Goal: Task Accomplishment & Management: Manage account settings

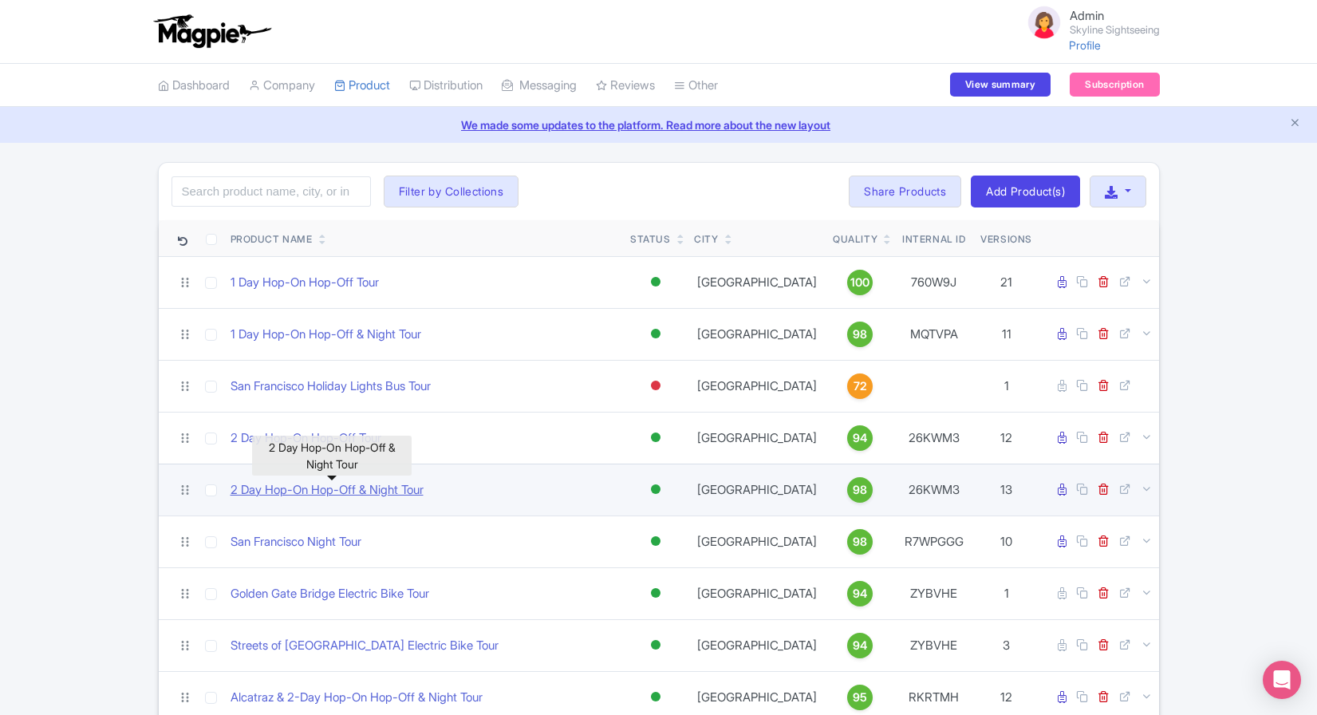
click at [376, 487] on link "2 Day Hop-On Hop-Off & Night Tour" at bounding box center [327, 490] width 193 height 18
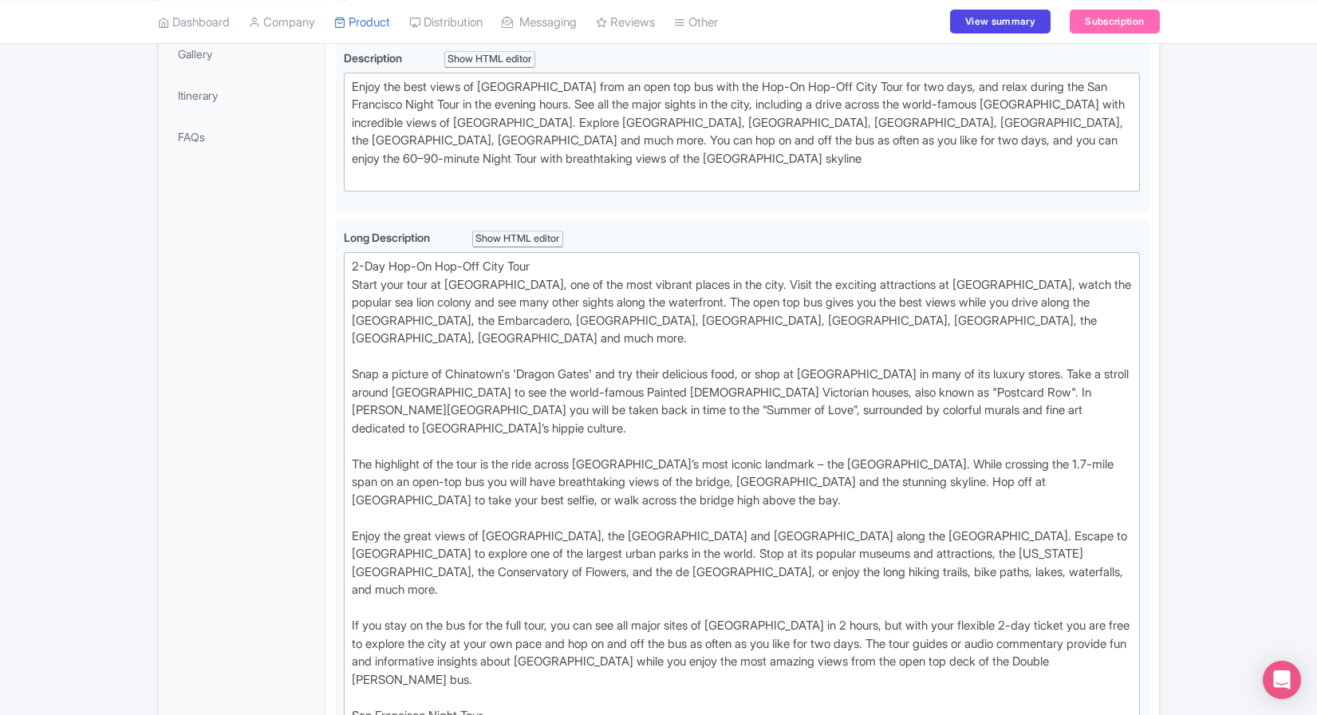
scroll to position [227, 0]
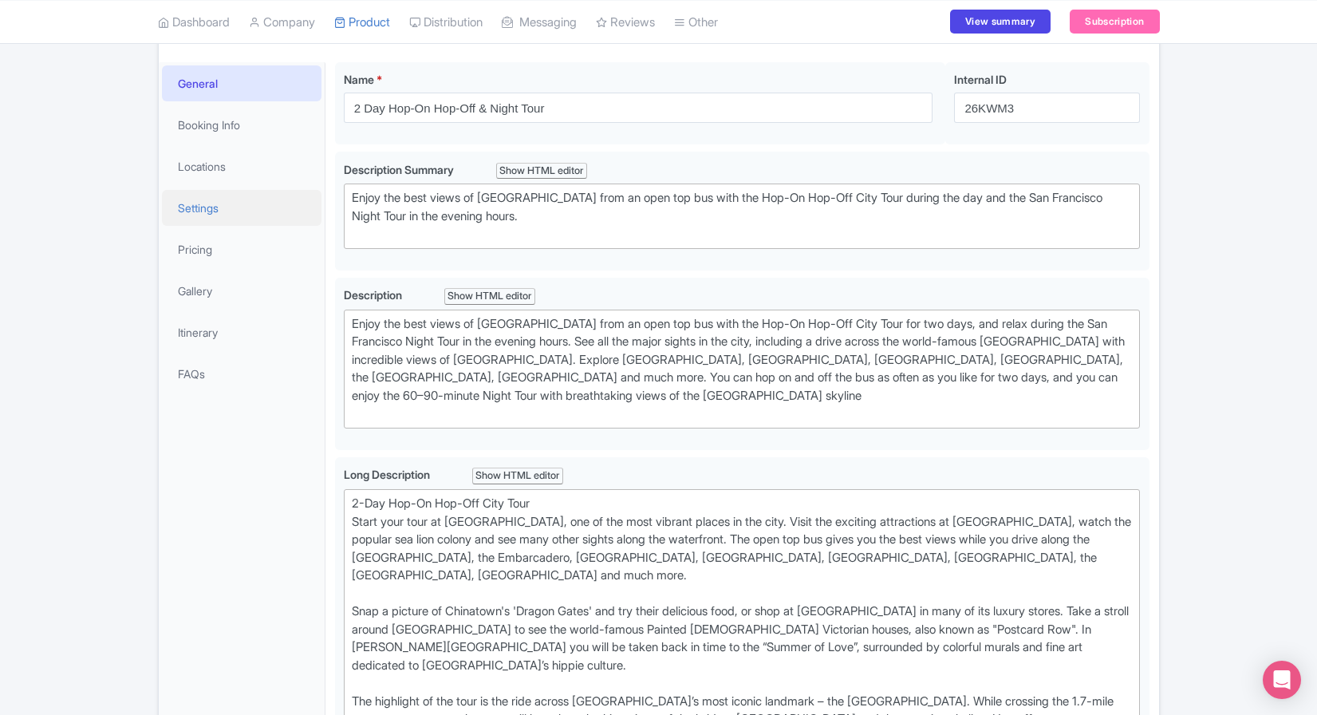
click at [215, 196] on link "Settings" at bounding box center [242, 208] width 160 height 36
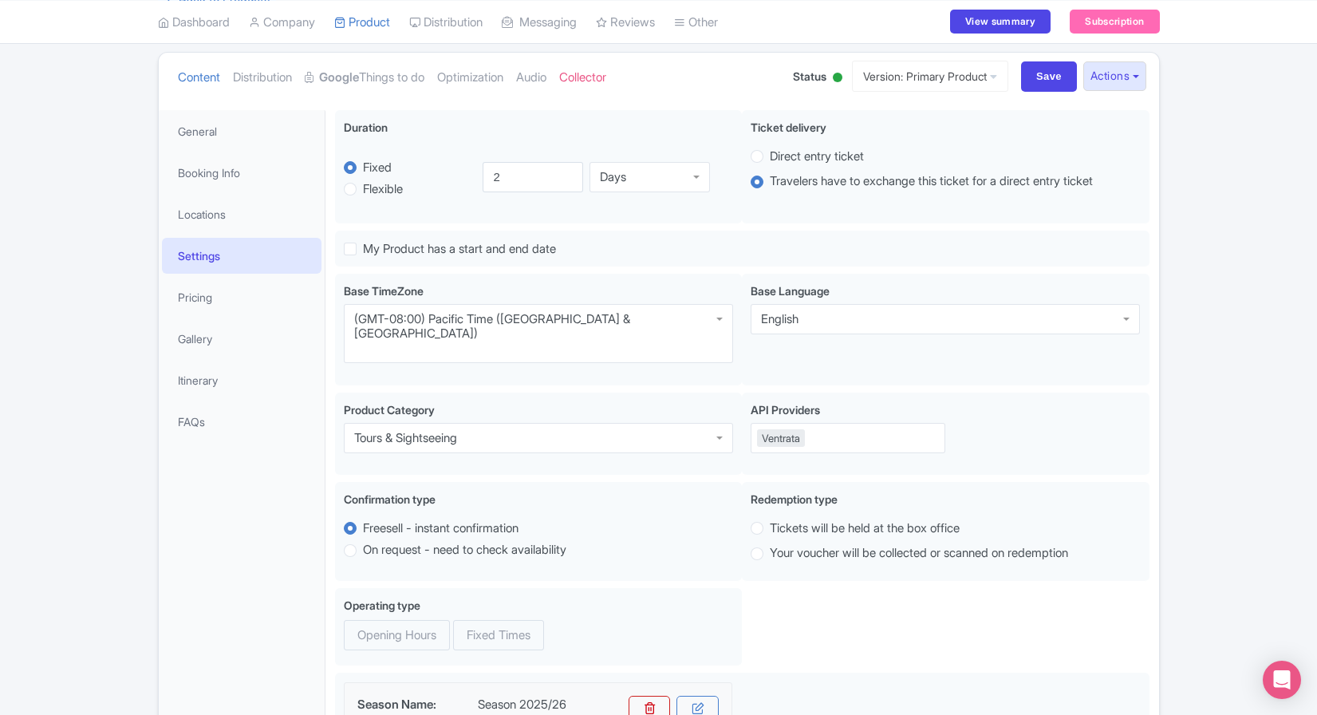
scroll to position [131, 0]
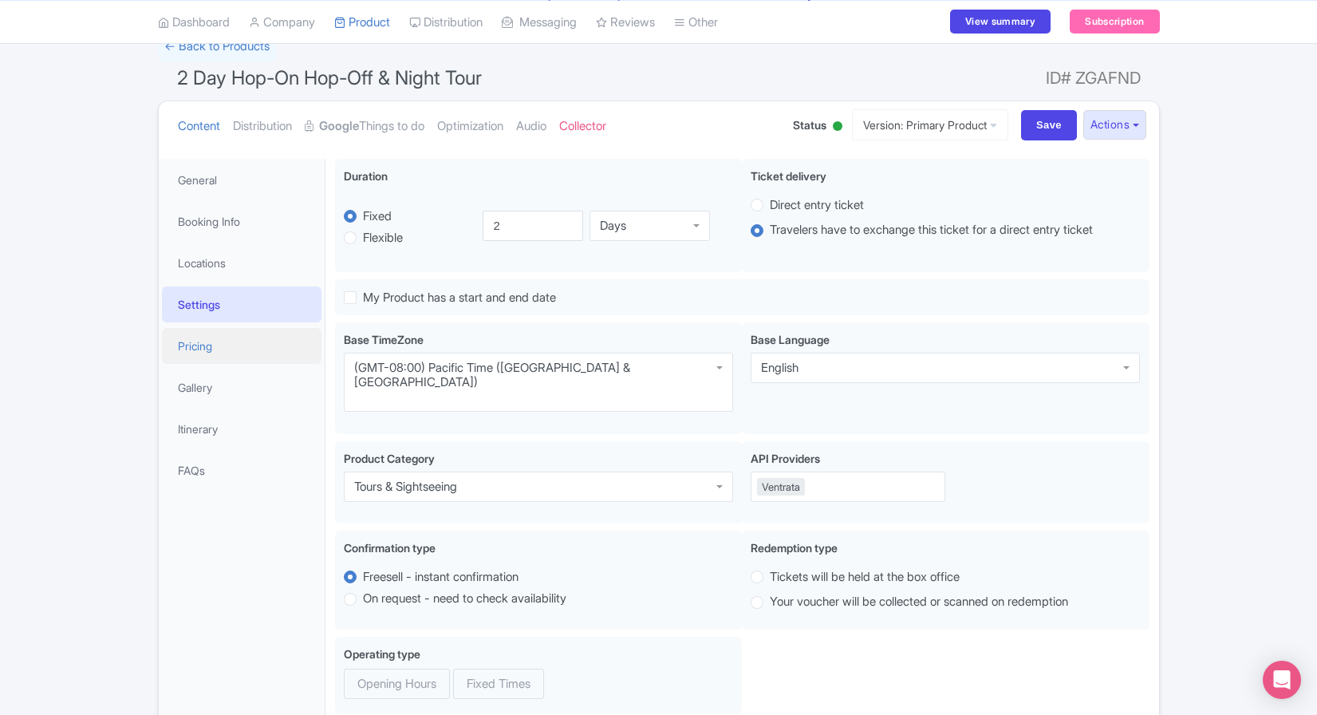
click at [247, 346] on link "Pricing" at bounding box center [242, 346] width 160 height 36
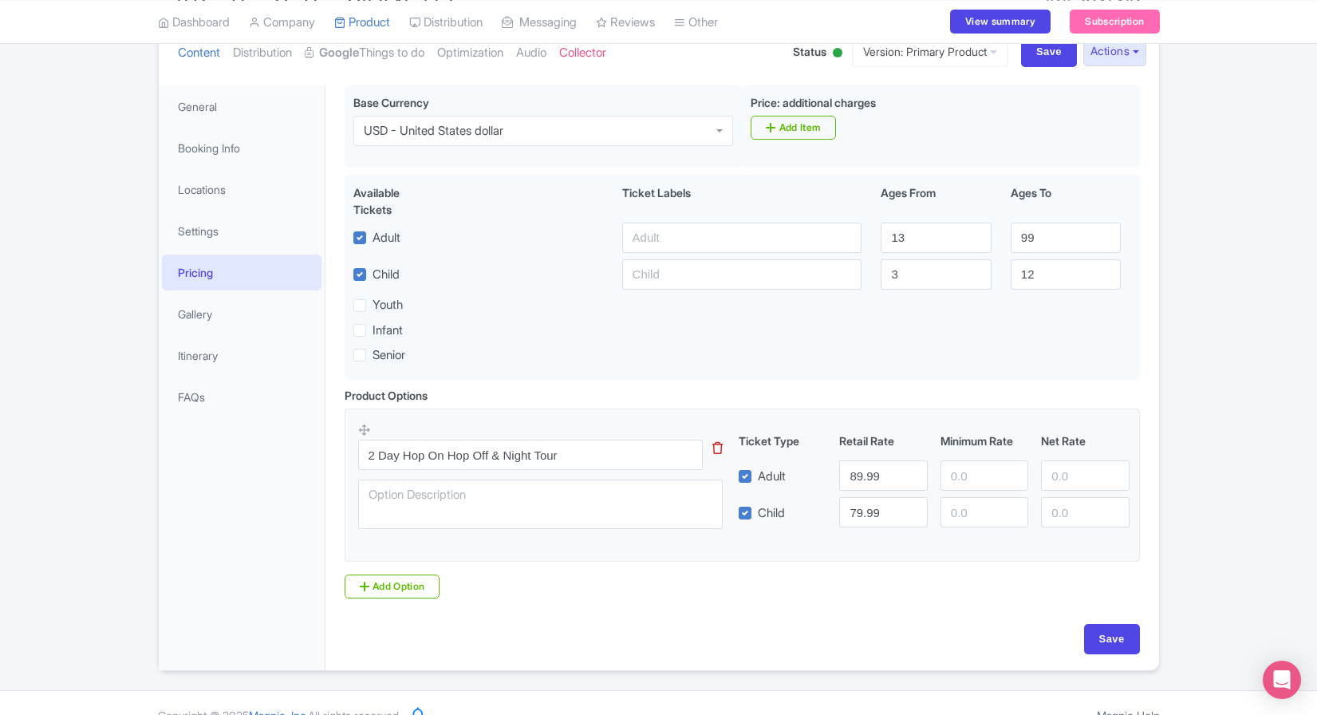
scroll to position [231, 0]
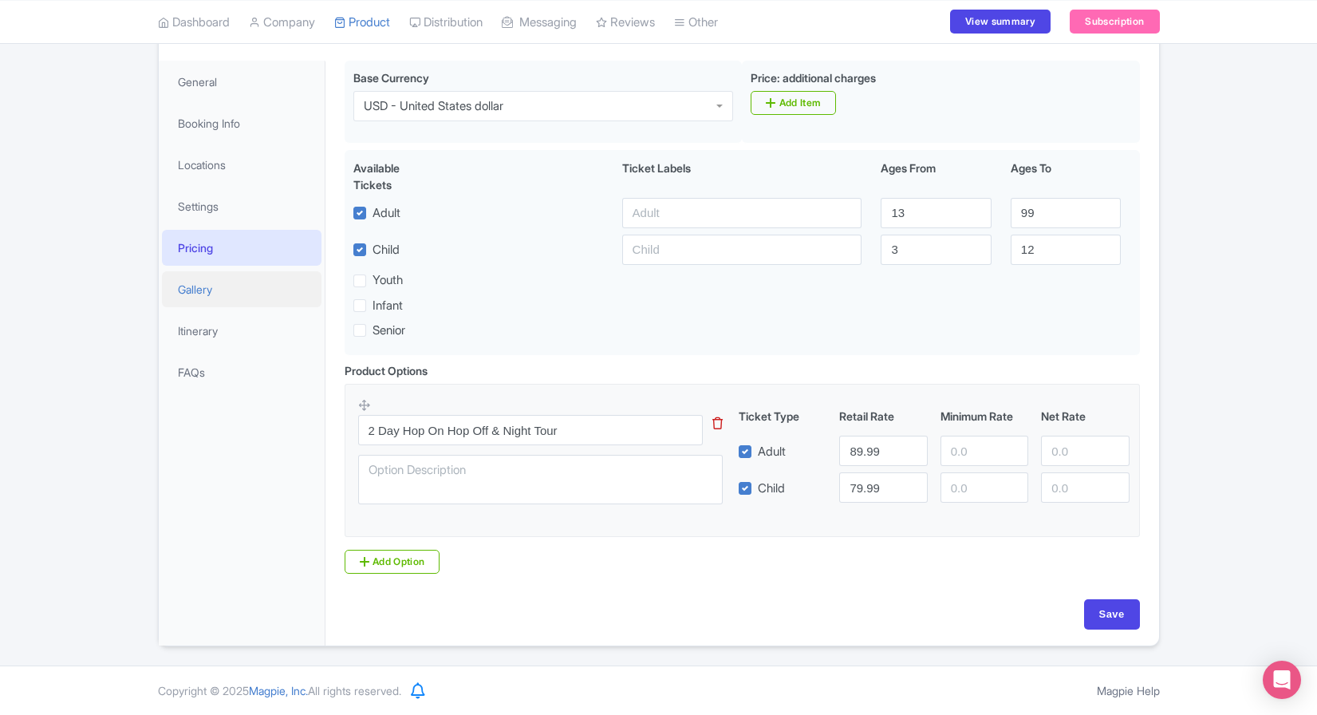
click at [223, 275] on link "Gallery" at bounding box center [242, 289] width 160 height 36
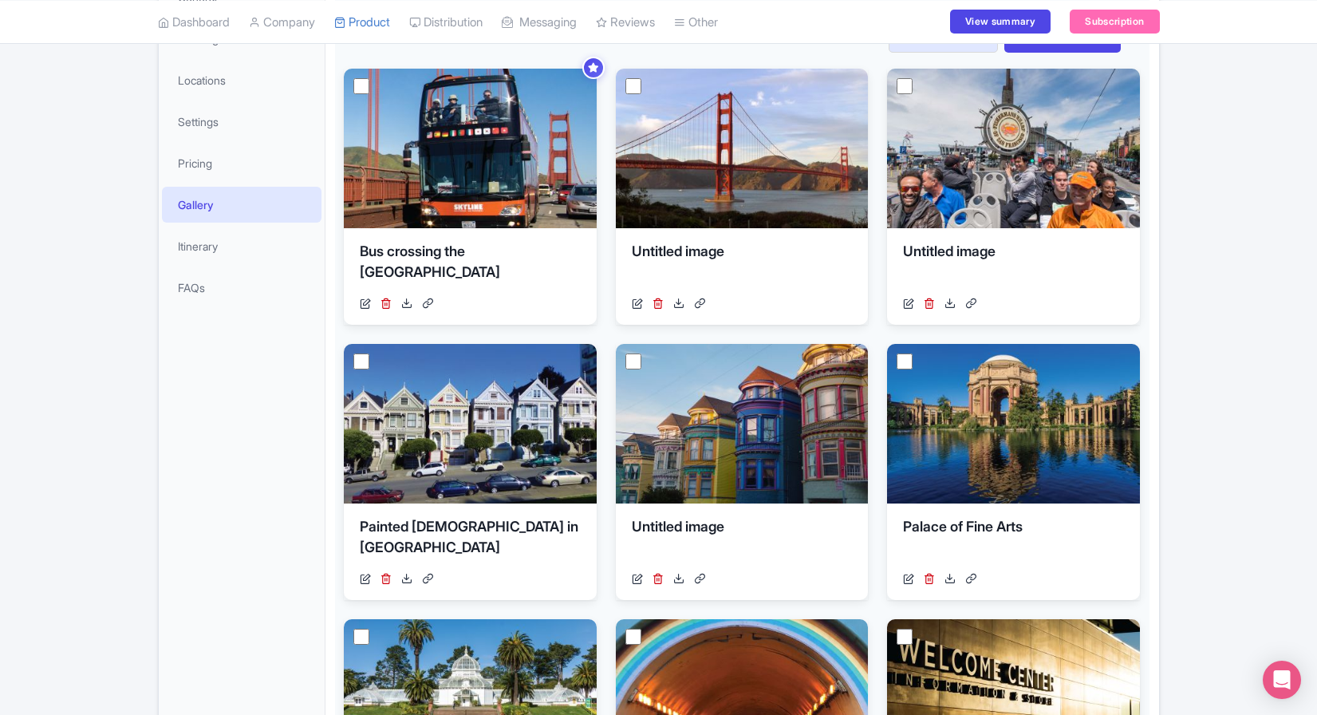
scroll to position [314, 0]
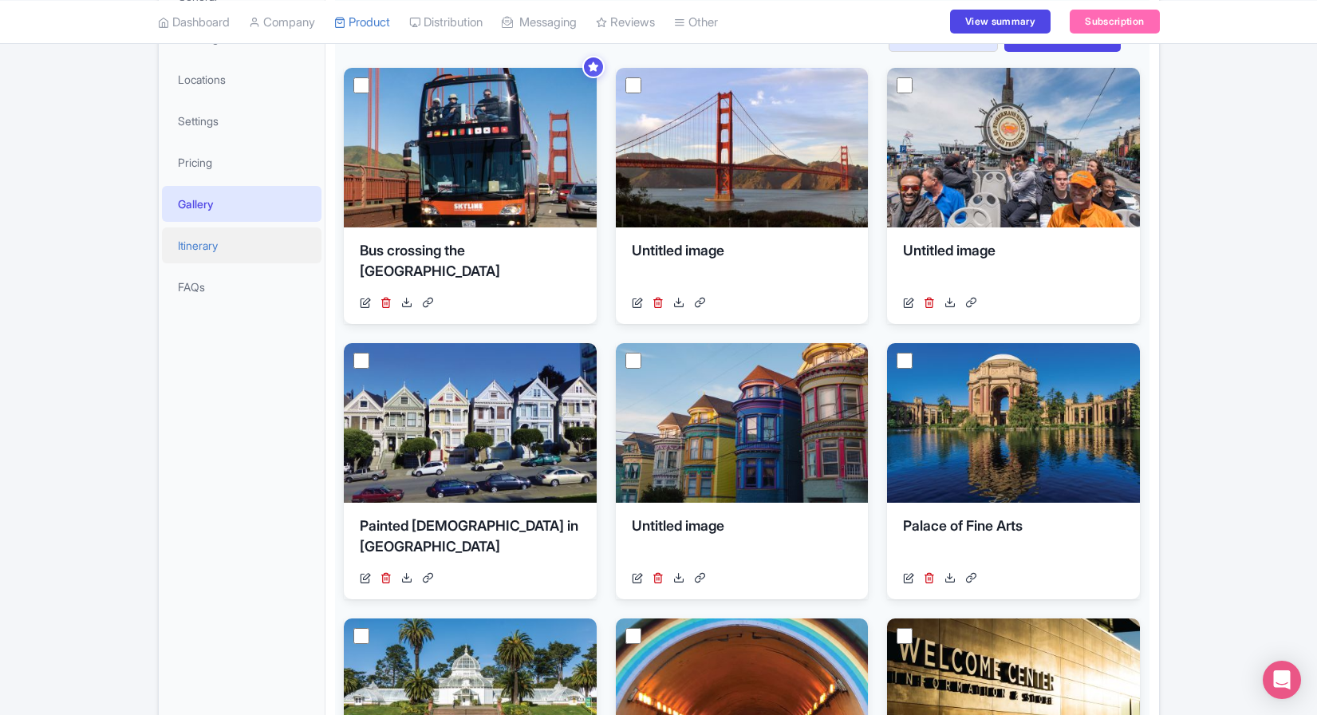
click at [238, 247] on link "Itinerary" at bounding box center [242, 245] width 160 height 36
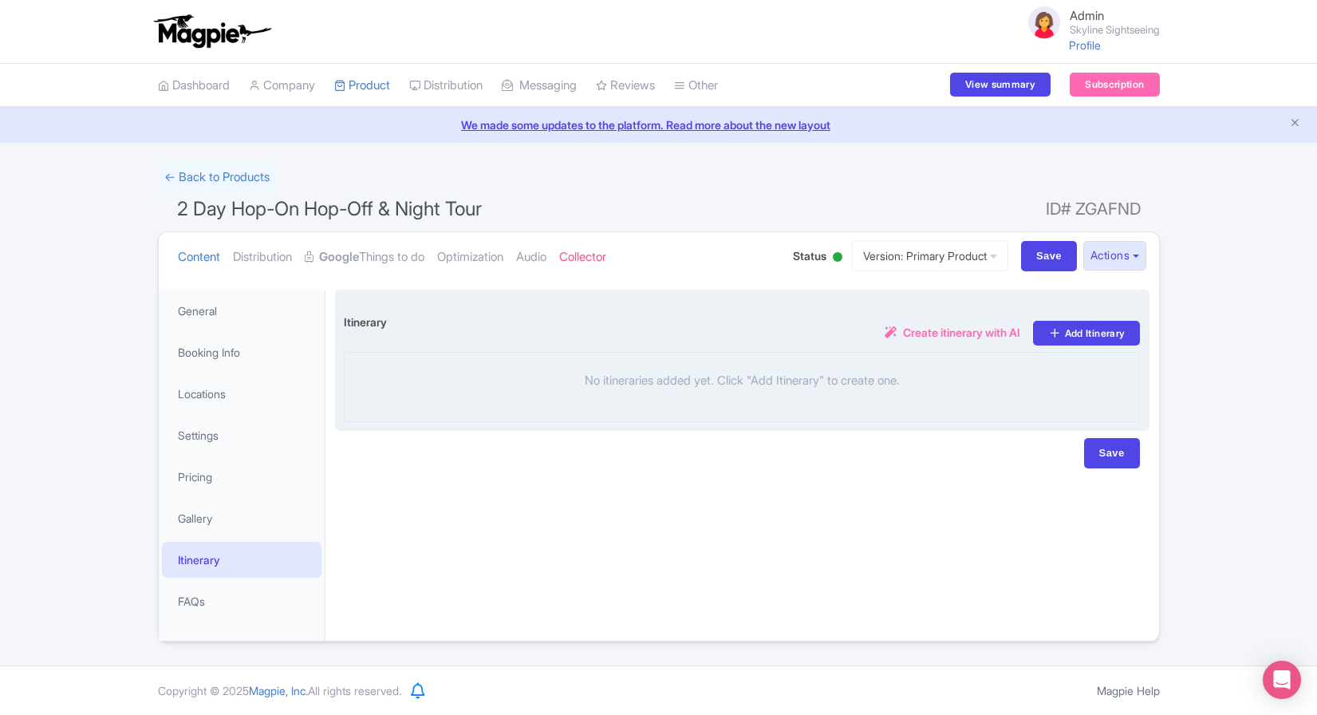
scroll to position [0, 0]
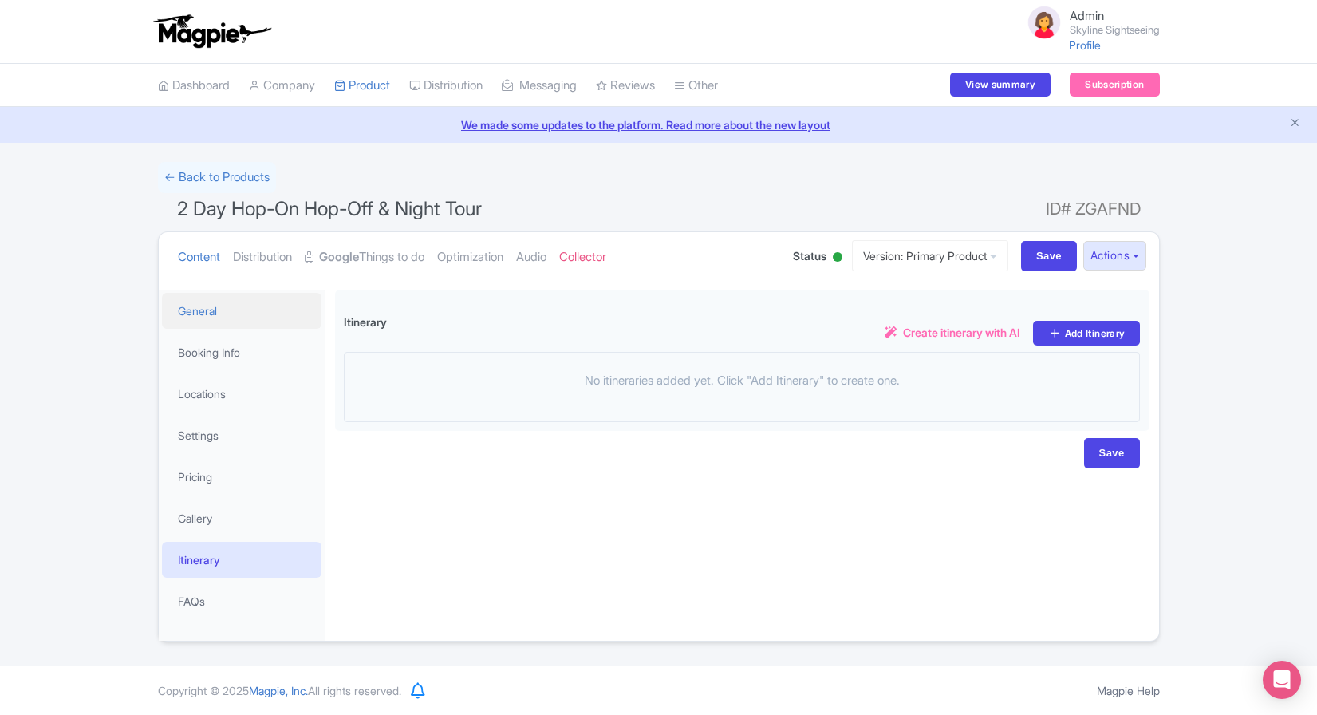
click at [192, 321] on link "General" at bounding box center [242, 311] width 160 height 36
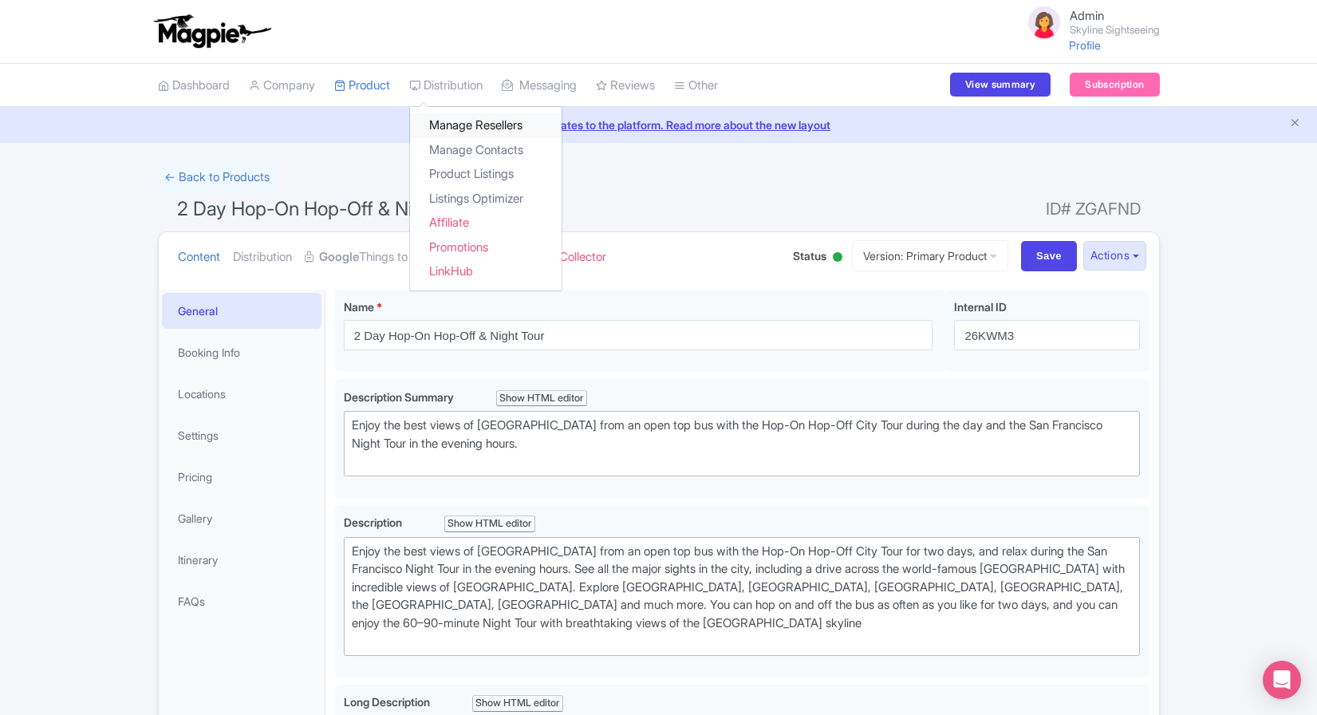
click at [446, 128] on link "Manage Resellers" at bounding box center [486, 125] width 152 height 25
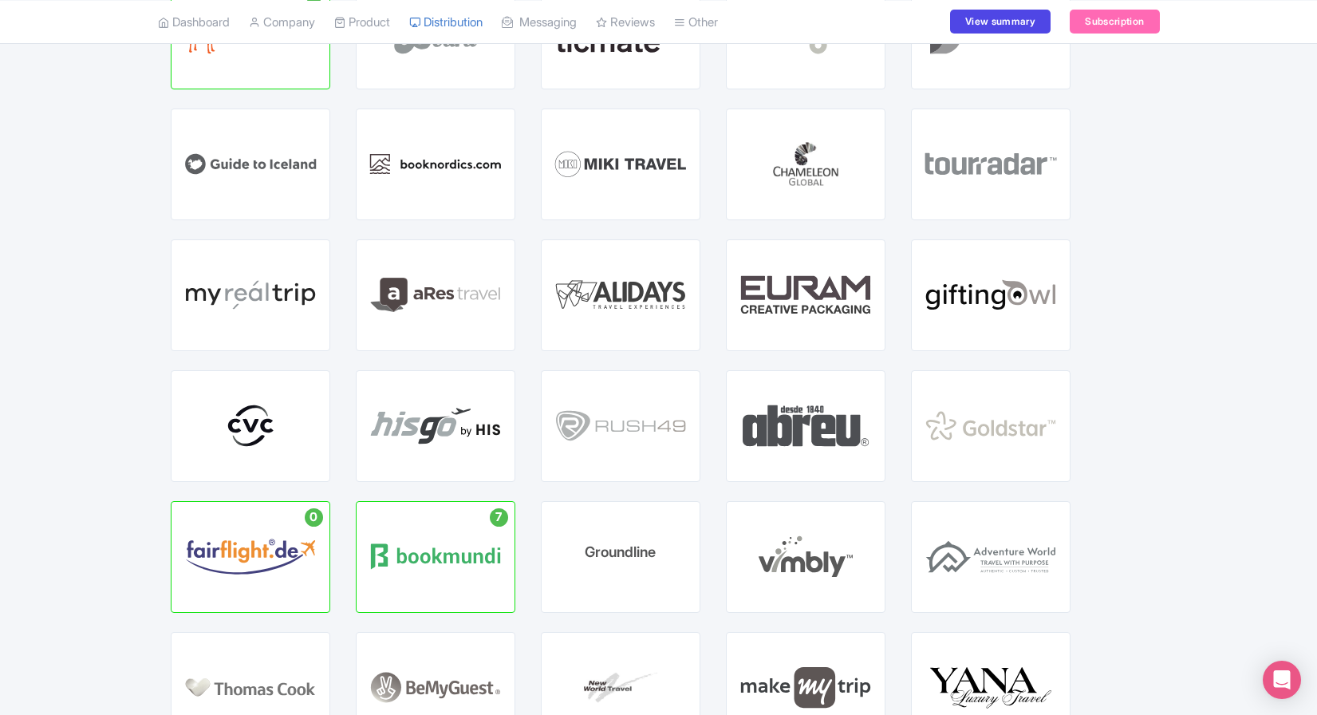
scroll to position [1074, 0]
